Goal: Obtain resource: Download file/media

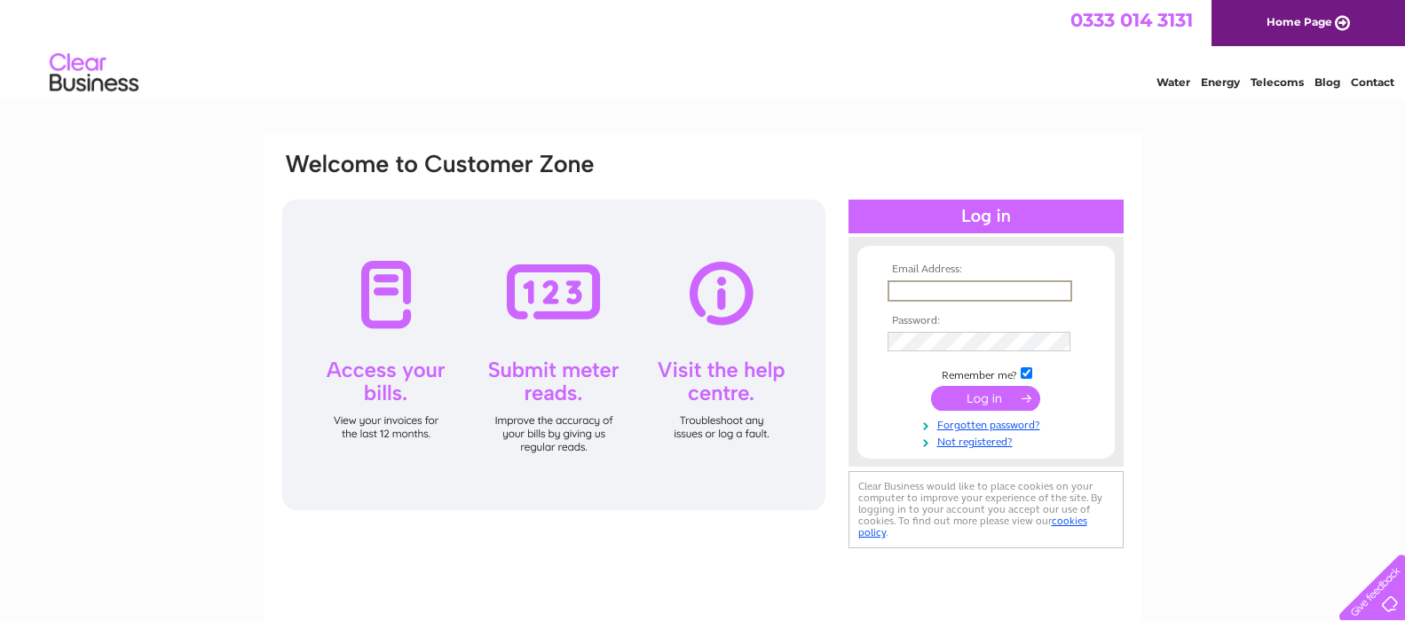
type input "cooper849@btinternet.com"
click at [931, 386] on input "submit" at bounding box center [985, 398] width 109 height 25
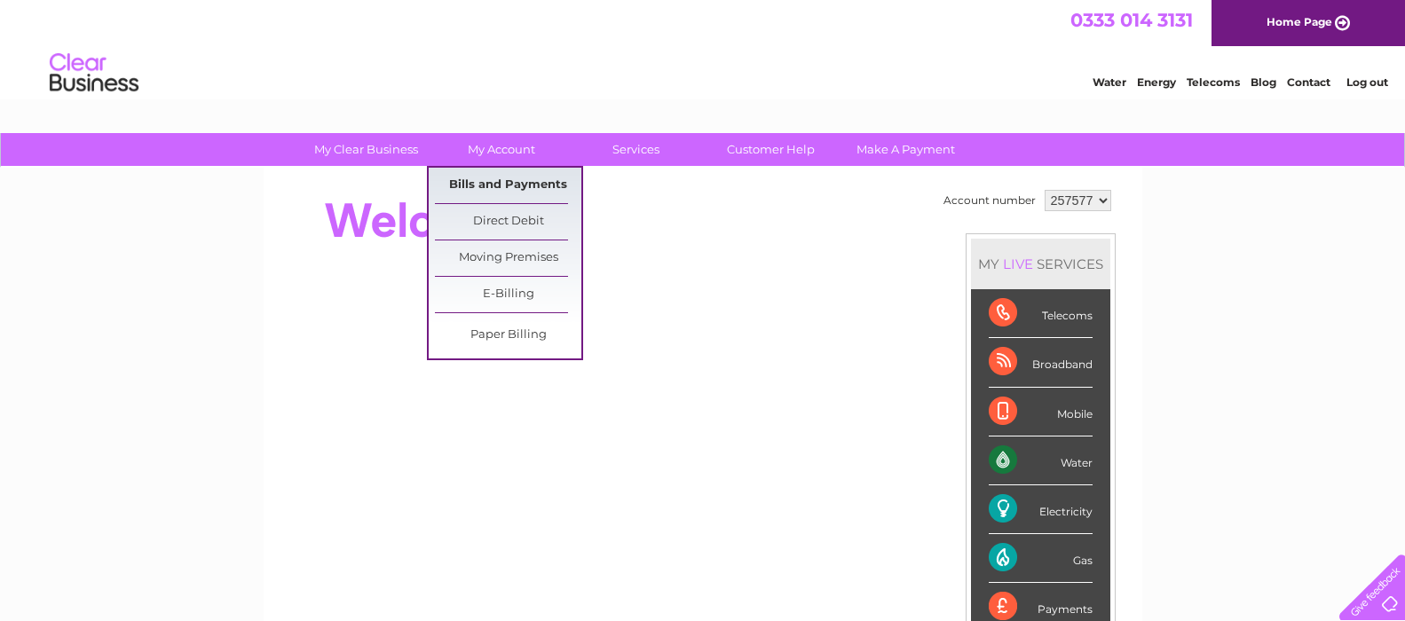
click at [467, 183] on link "Bills and Payments" at bounding box center [508, 185] width 146 height 35
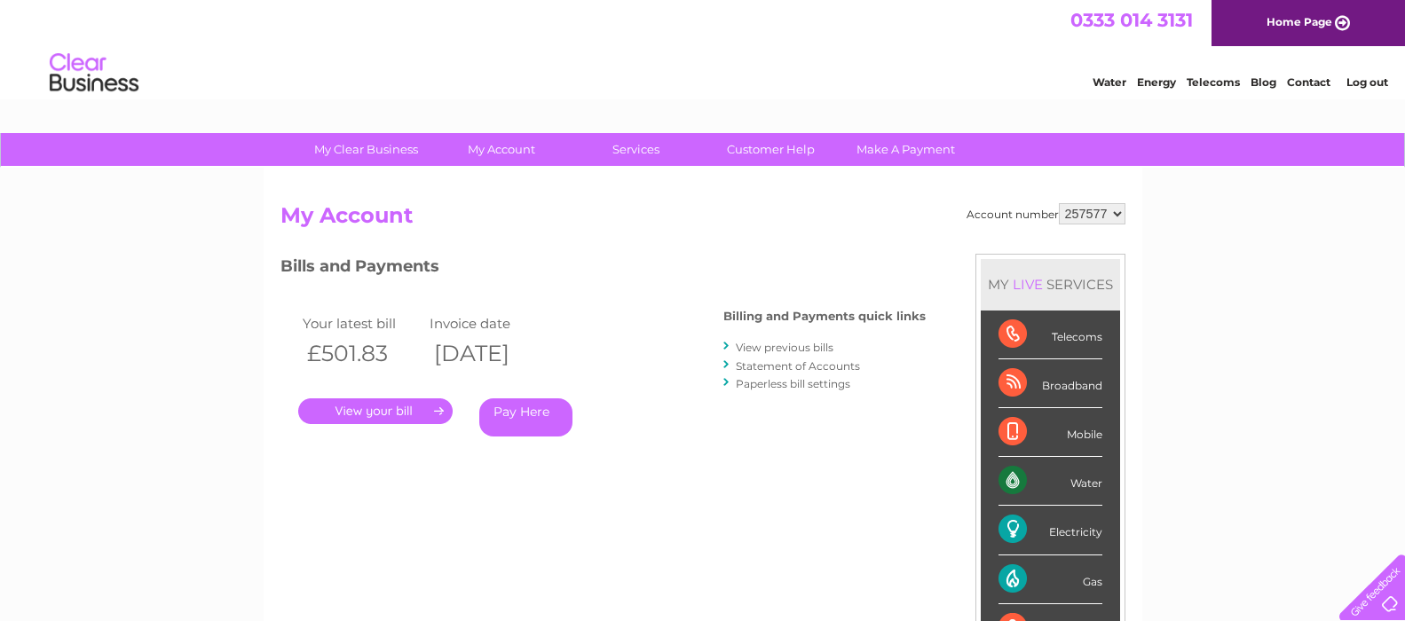
click at [761, 346] on link "View previous bills" at bounding box center [785, 347] width 98 height 13
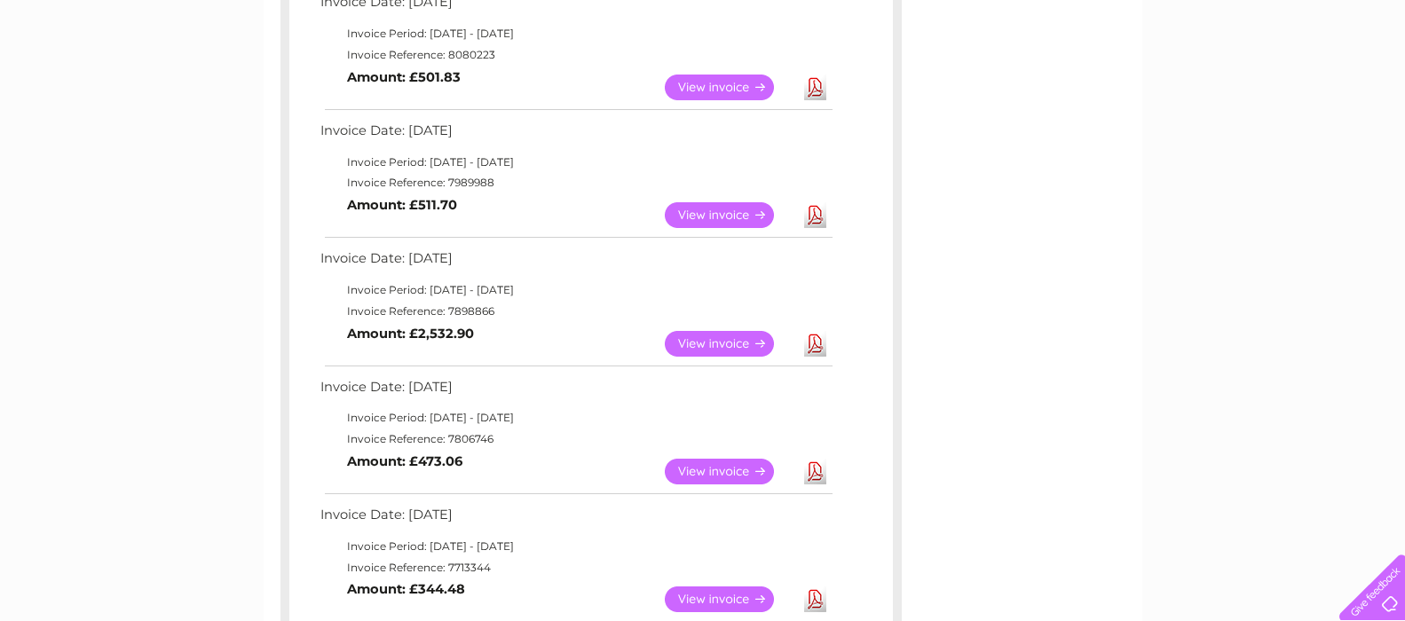
scroll to position [444, 0]
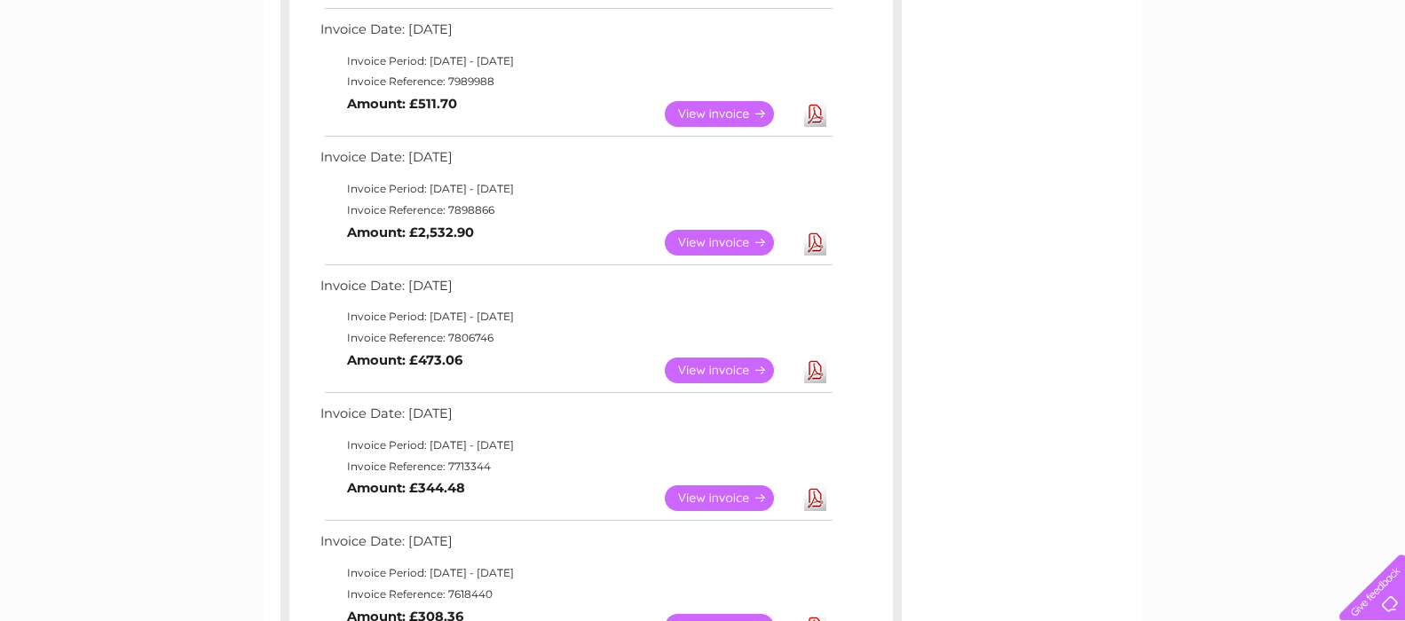
click at [815, 241] on link "Download" at bounding box center [815, 243] width 22 height 26
